Goal: Information Seeking & Learning: Learn about a topic

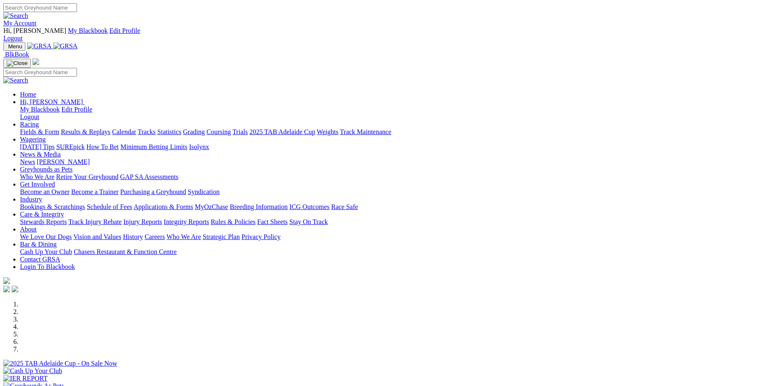
scroll to position [280, 0]
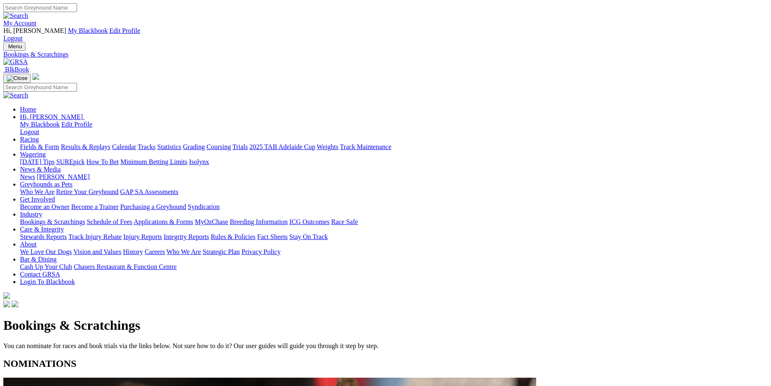
click at [39, 136] on link "Racing" at bounding box center [29, 139] width 19 height 7
click at [59, 143] on link "Fields & Form" at bounding box center [39, 146] width 39 height 7
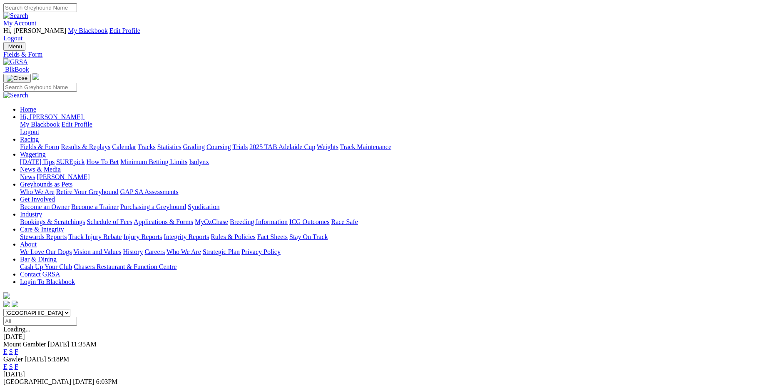
click at [18, 363] on link "F" at bounding box center [17, 366] width 4 height 7
